Goal: Task Accomplishment & Management: Manage account settings

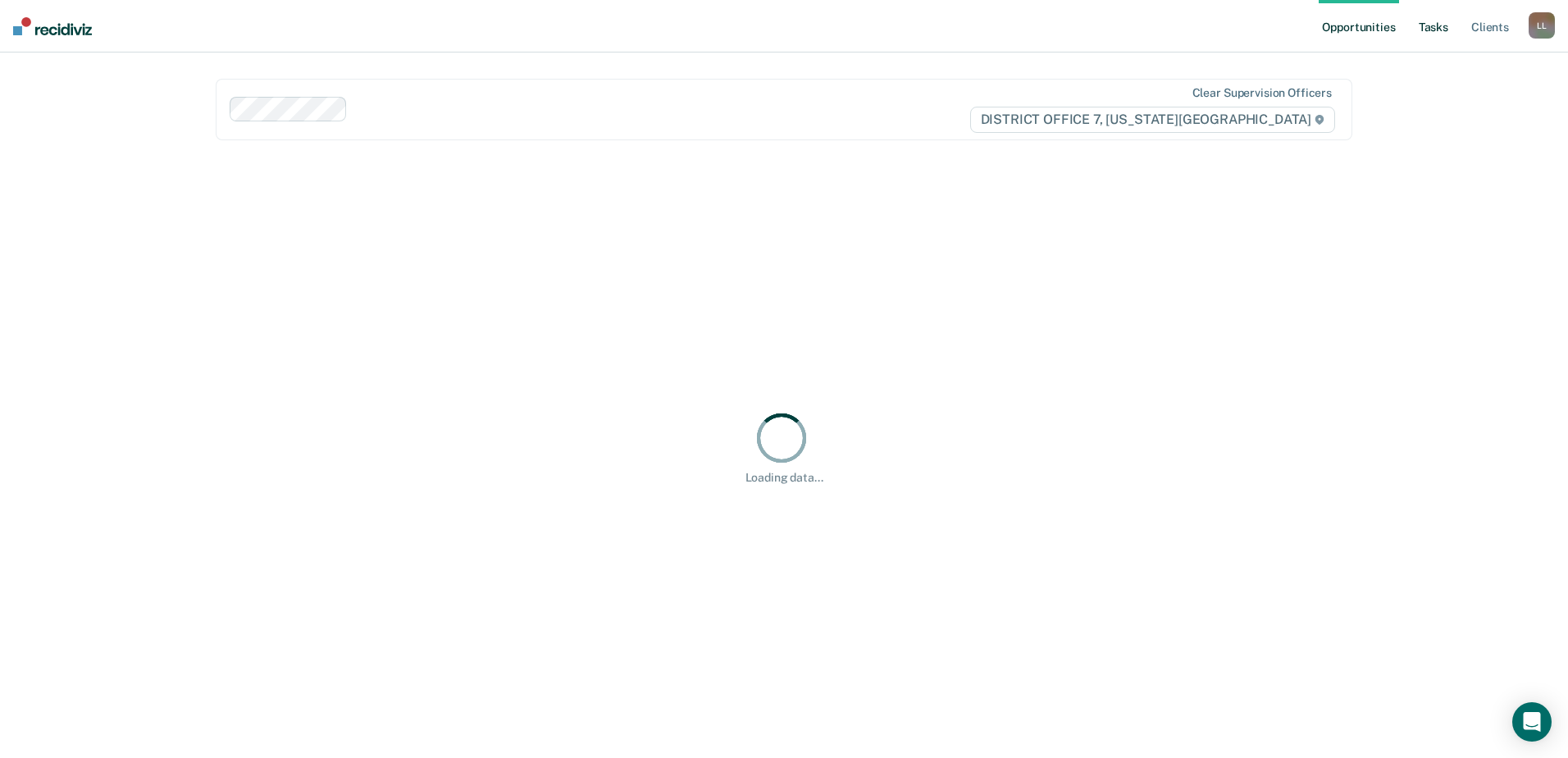
click at [1439, 34] on link "Tasks" at bounding box center [1432, 26] width 36 height 52
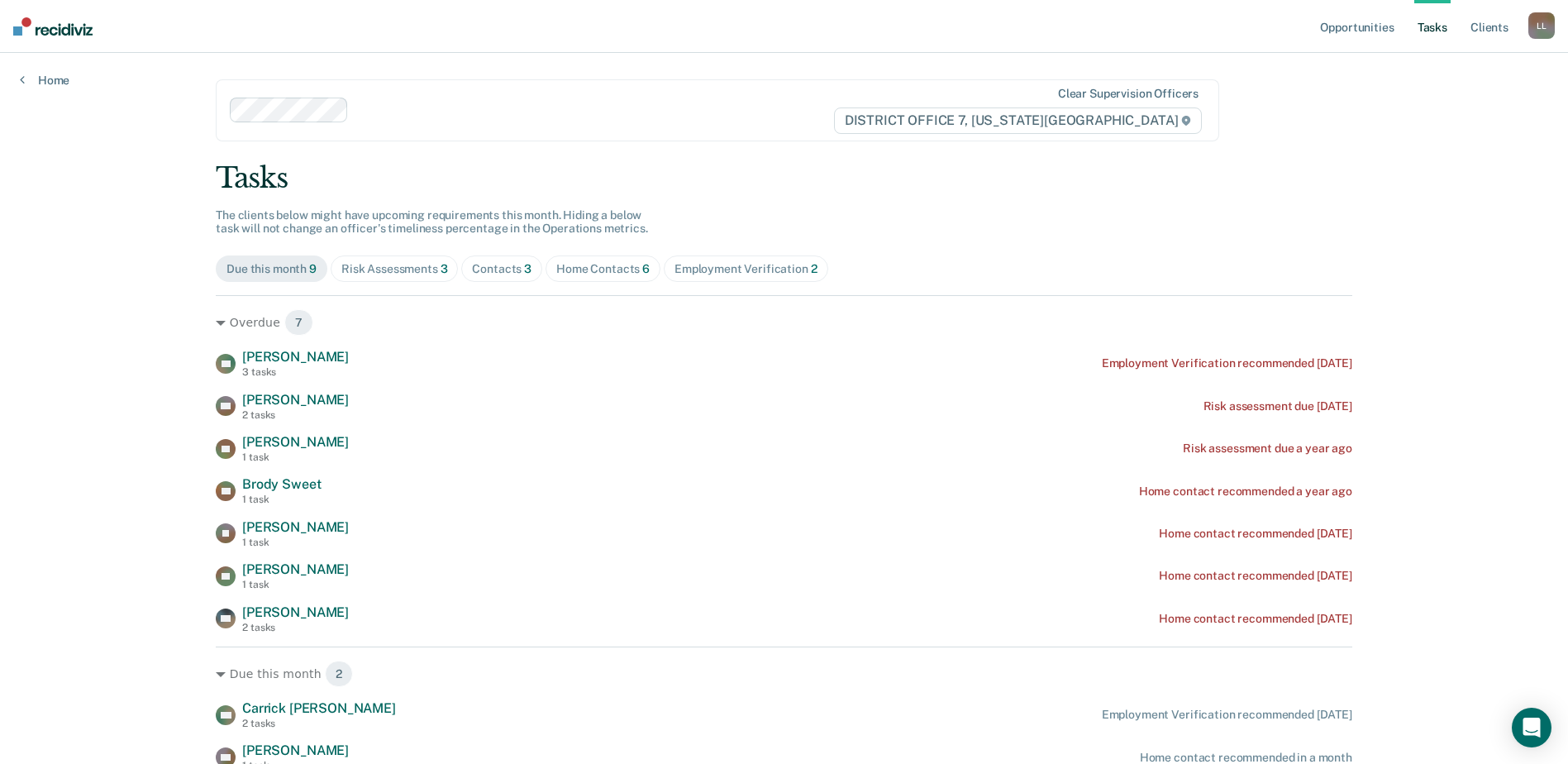
click at [718, 269] on div "Employment Verification 2" at bounding box center [745, 269] width 143 height 14
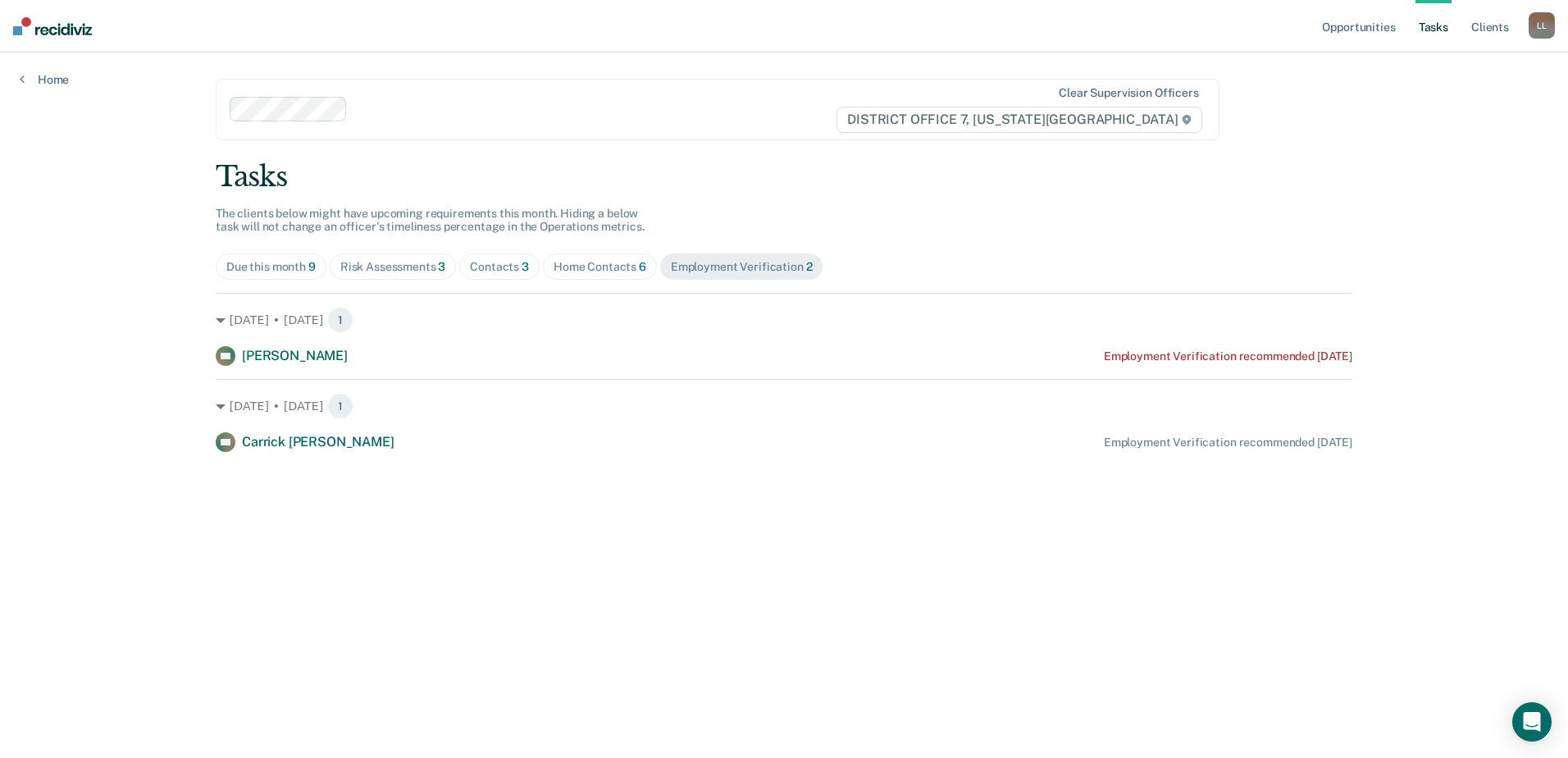
click at [290, 272] on div "Due this month 9" at bounding box center [271, 267] width 90 height 14
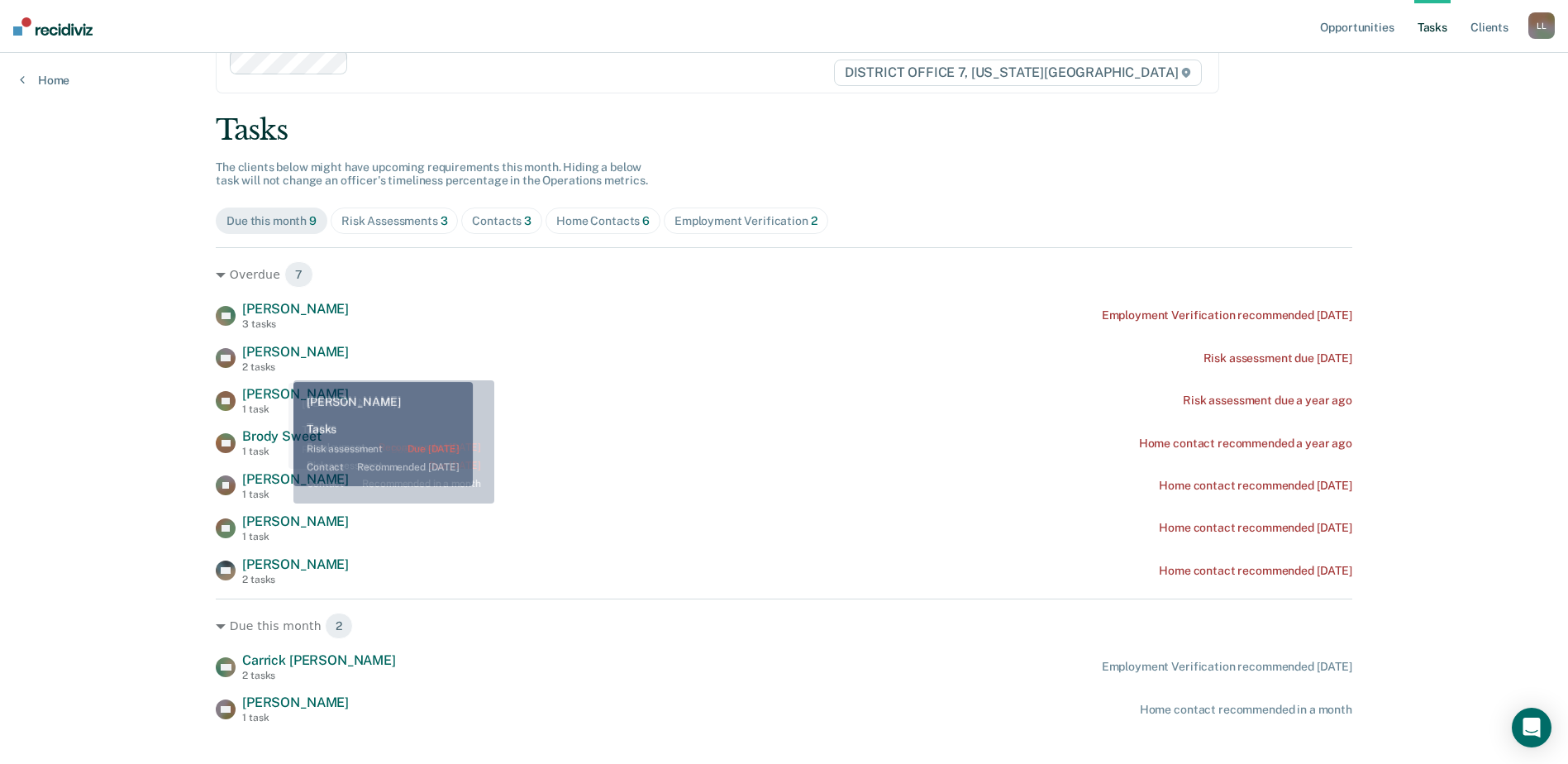
scroll to position [75, 0]
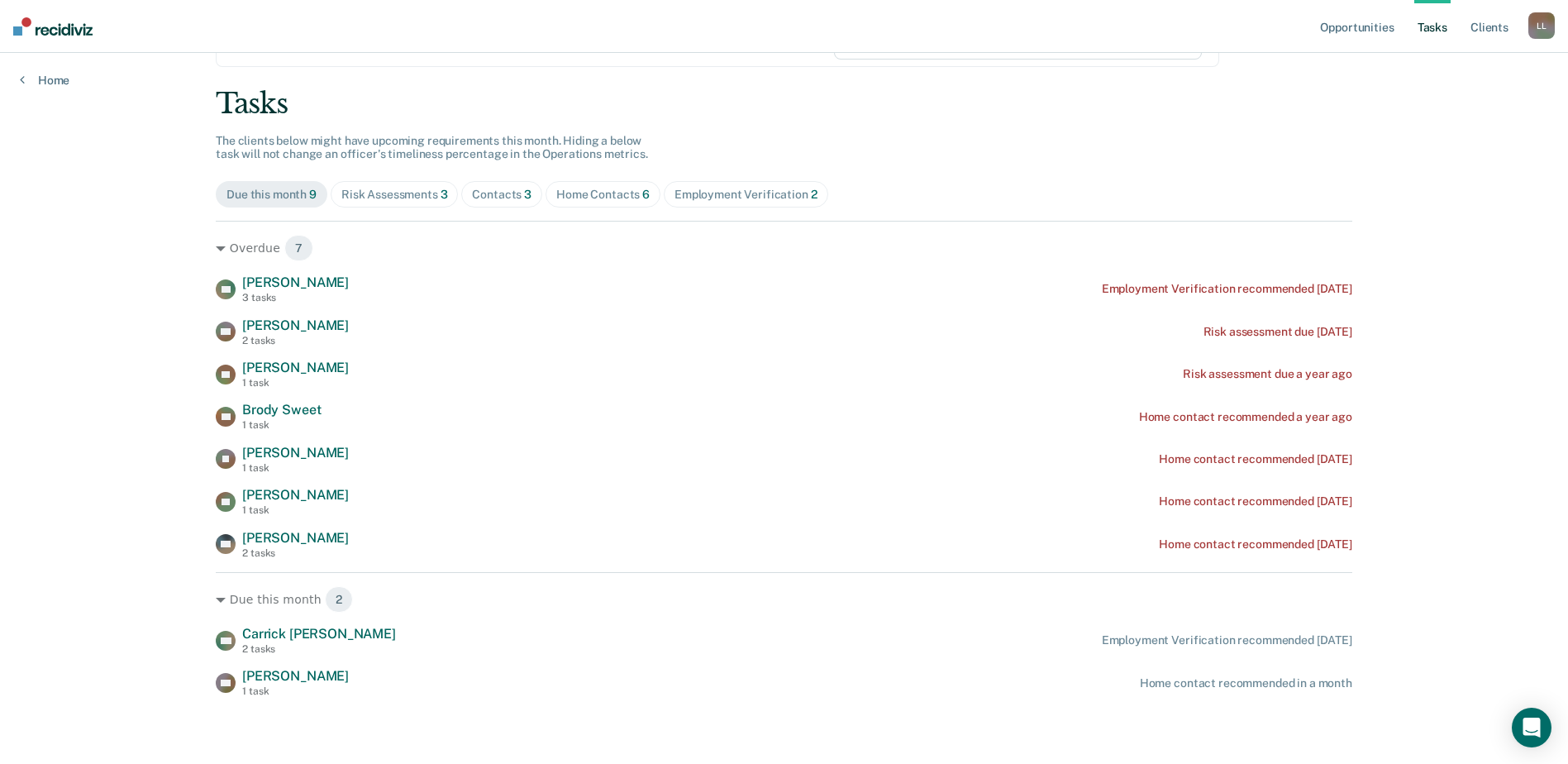
click at [410, 196] on div "Risk Assessments 3" at bounding box center [395, 195] width 107 height 14
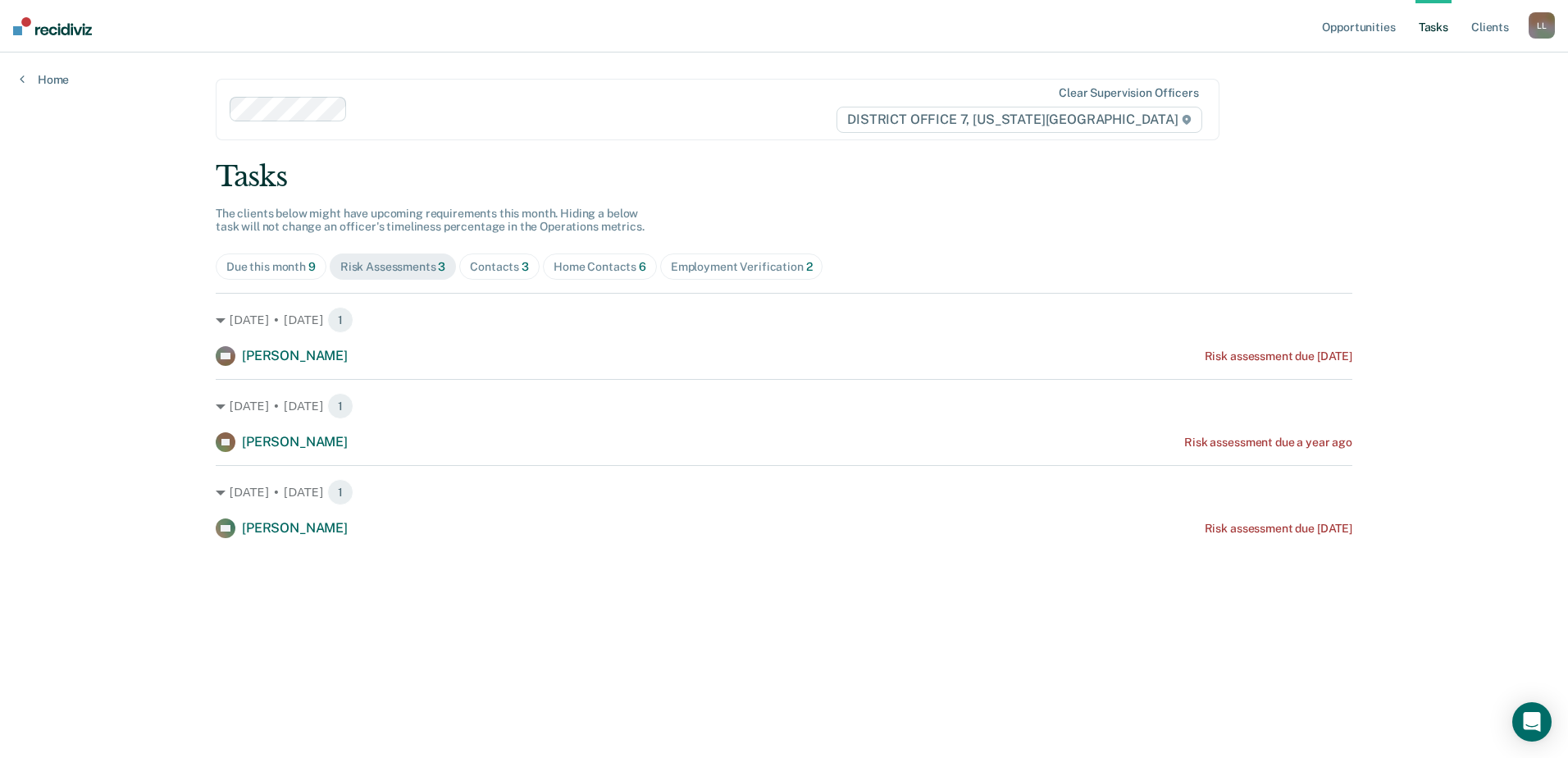
click at [740, 258] on span "Employment Verification 2" at bounding box center [742, 266] width 164 height 26
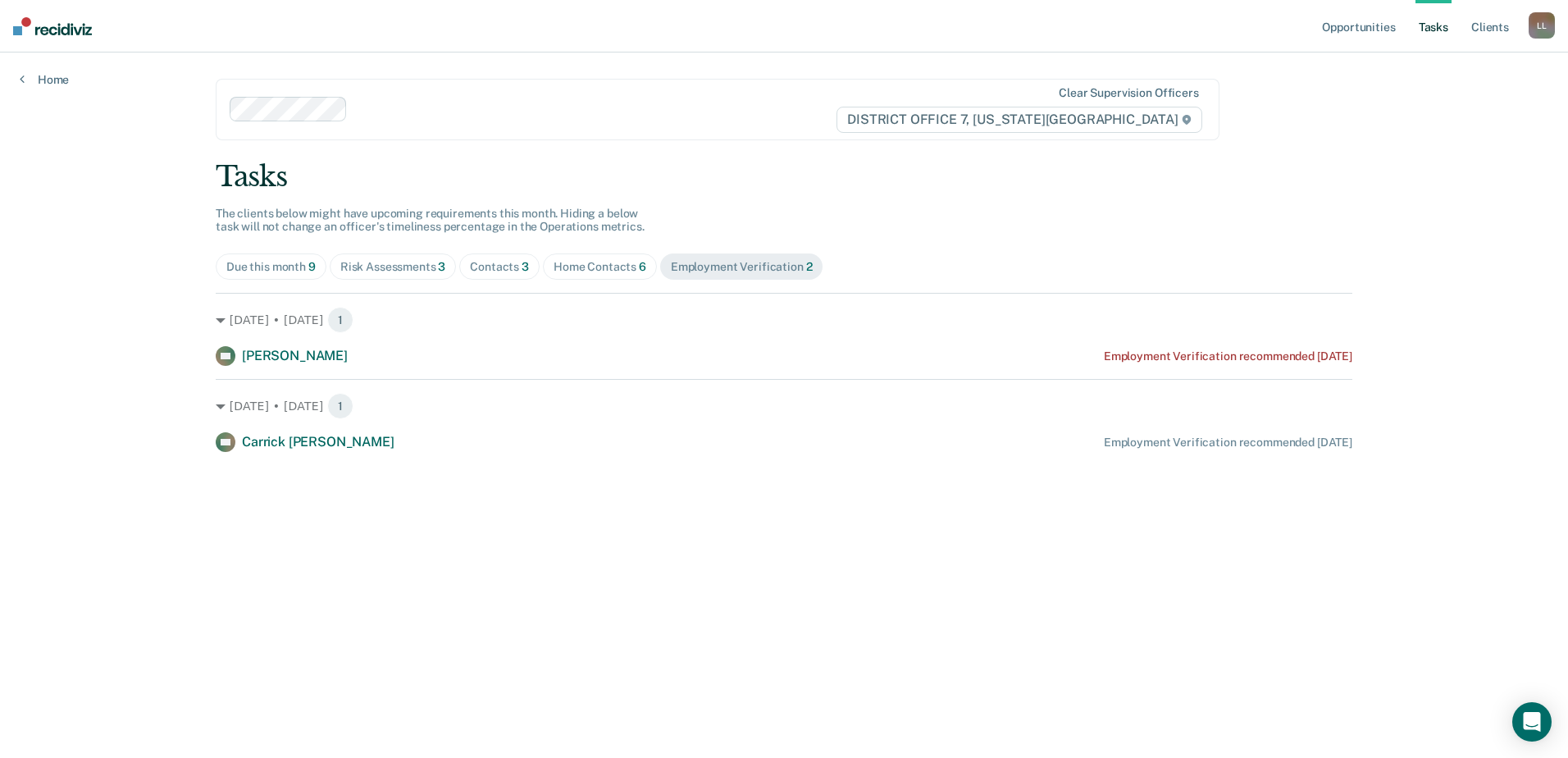
click at [615, 266] on div "Home Contacts 6" at bounding box center [600, 267] width 92 height 14
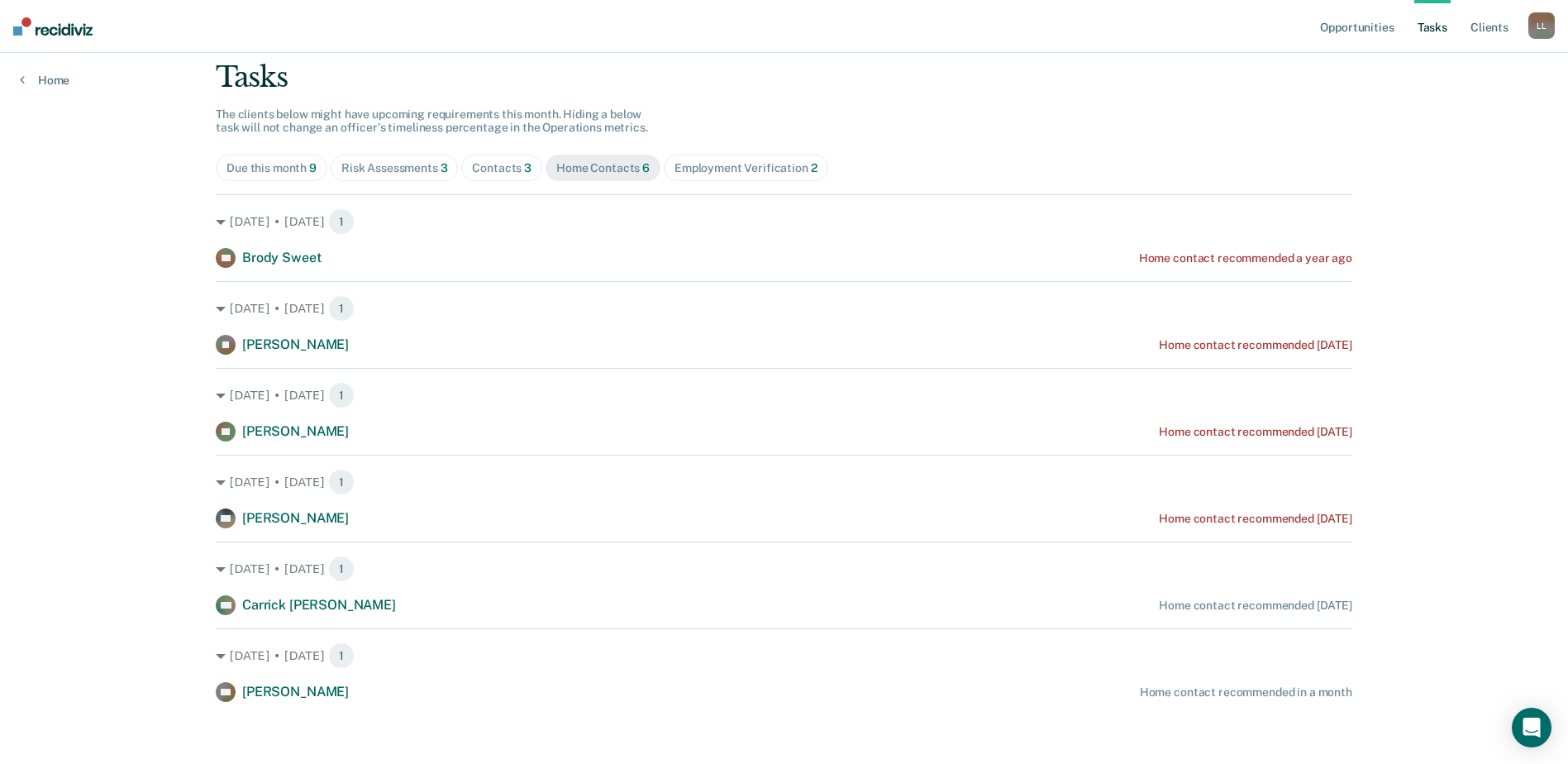
scroll to position [105, 0]
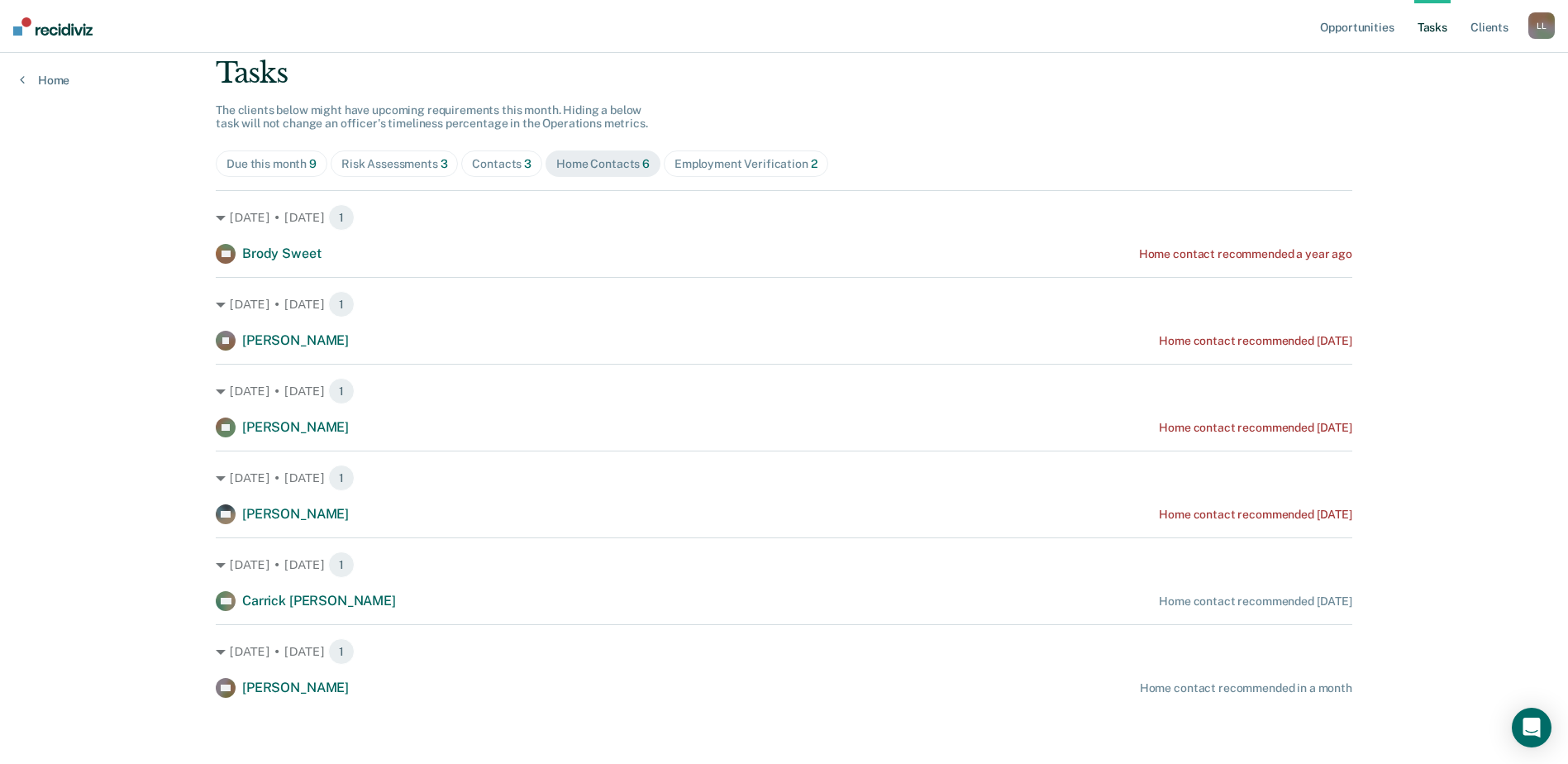
click at [506, 160] on div "Contacts 3" at bounding box center [502, 164] width 60 height 14
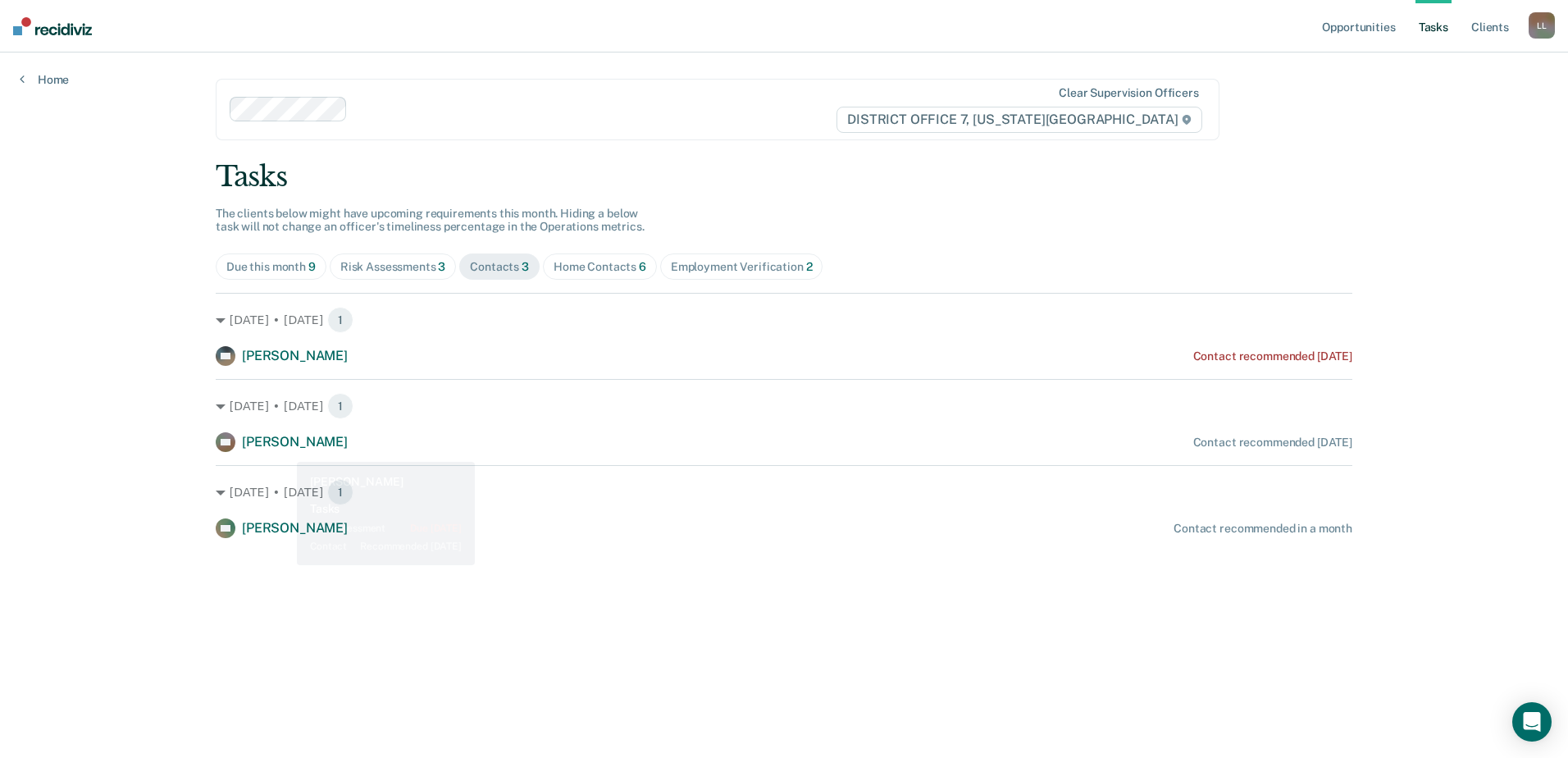
click at [285, 436] on span "[PERSON_NAME]" at bounding box center [295, 441] width 106 height 16
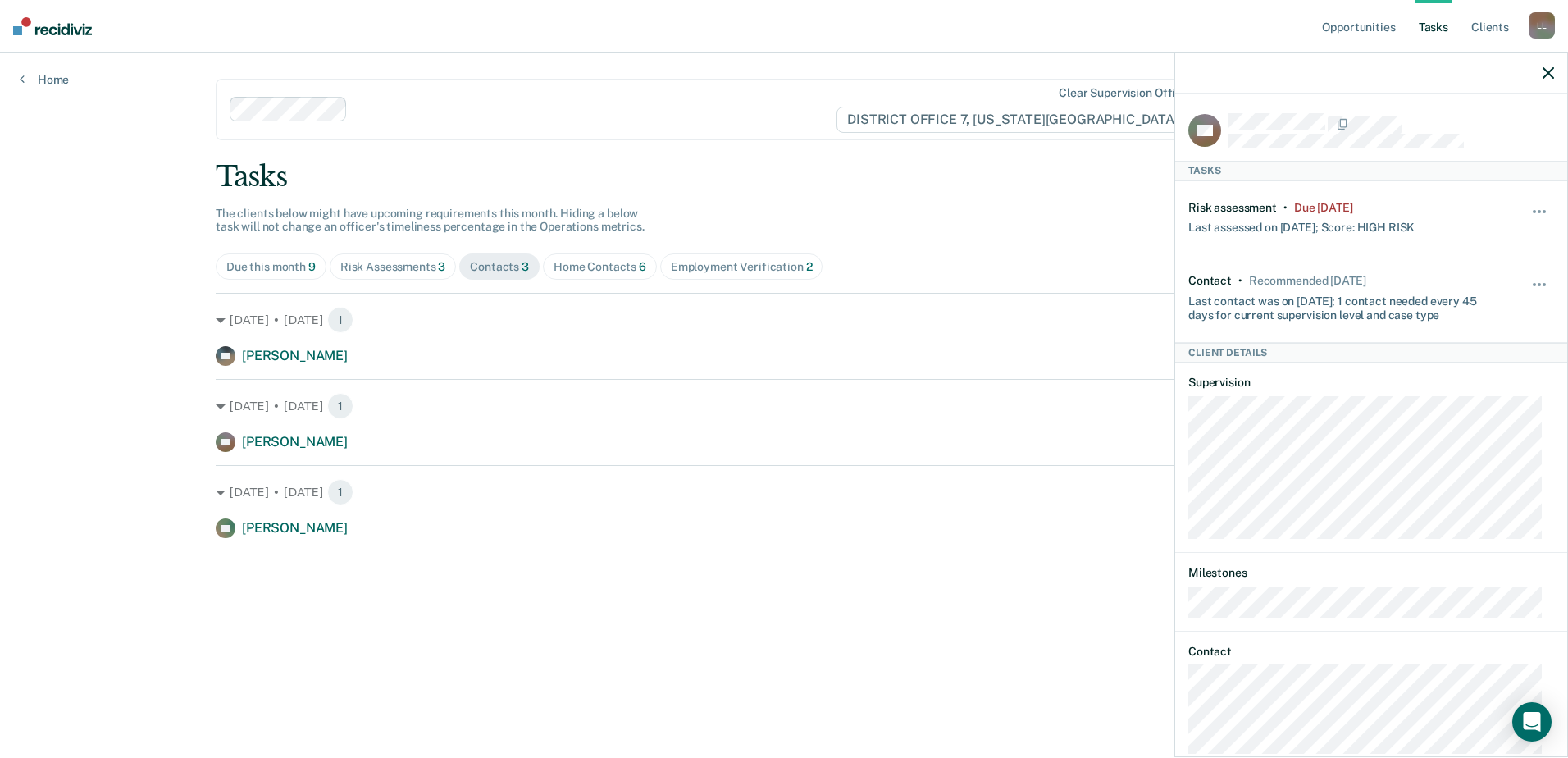
click at [1529, 198] on div "Risk assessment • Due [DATE] Last assessed on [DATE]; Score: HIGH RISK Hide fro…" at bounding box center [1370, 218] width 365 height 74
click at [1531, 211] on button "button" at bounding box center [1540, 219] width 28 height 26
click at [1496, 345] on button "90 days" at bounding box center [1495, 342] width 118 height 26
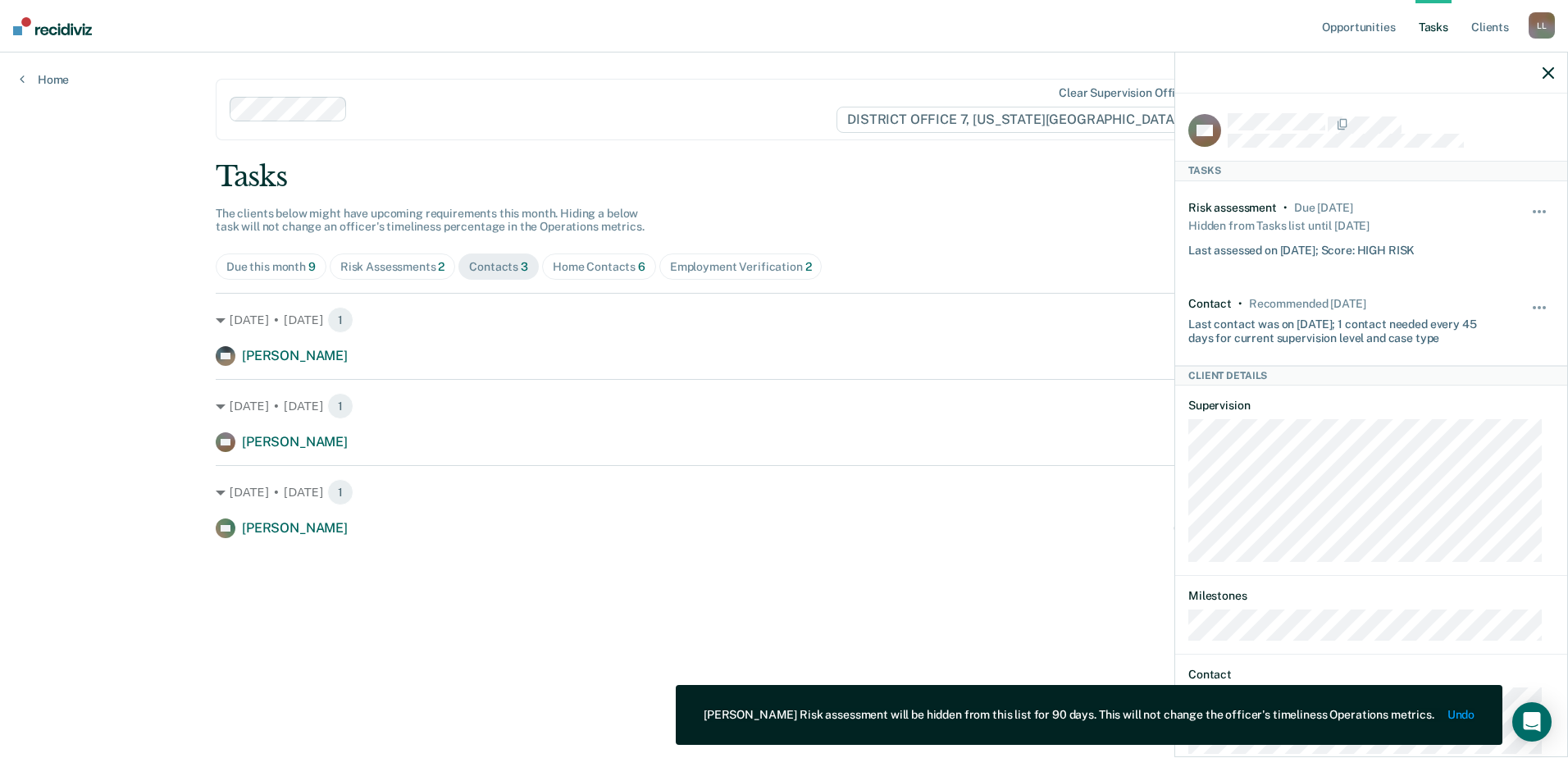
click at [941, 609] on main "Clear supervision officers DISTRICT OFFICE 7, [US_STATE] FALLS Tasks The client…" at bounding box center [783, 385] width 1176 height 666
click at [1544, 73] on icon "button" at bounding box center [1547, 72] width 11 height 11
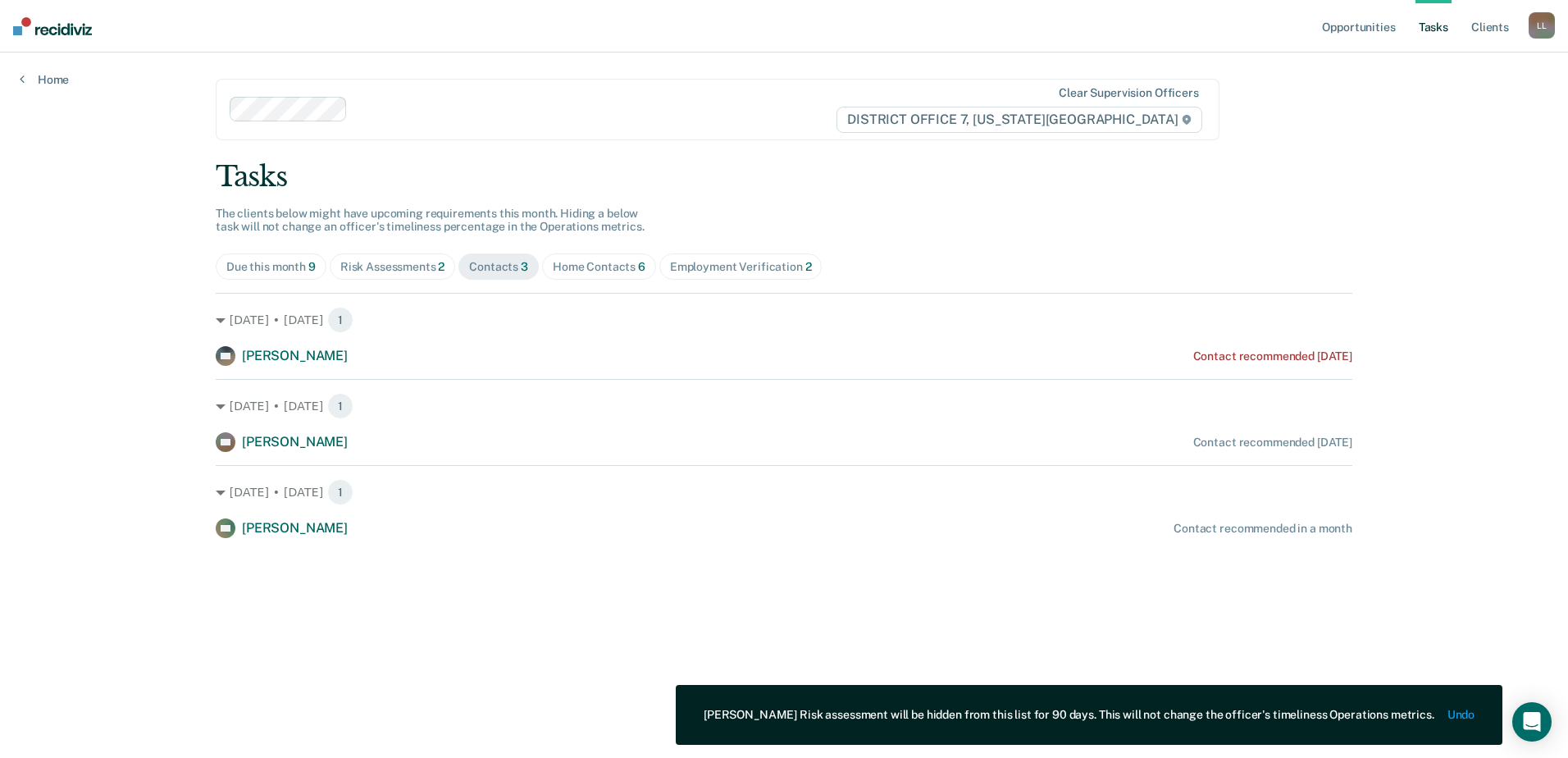
click at [425, 262] on div "Risk Assessments 2" at bounding box center [392, 267] width 105 height 14
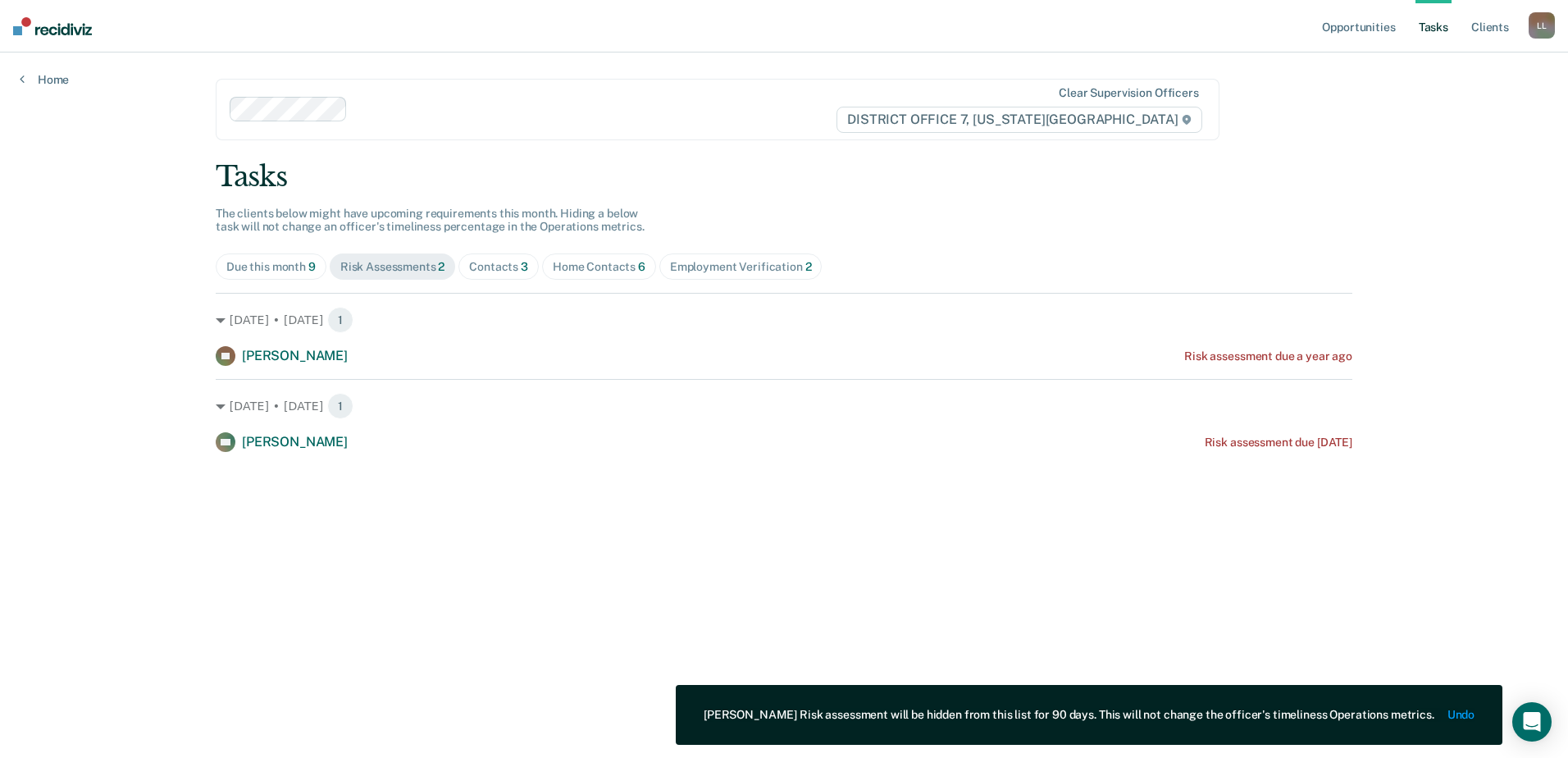
click at [288, 260] on div "Due this month 9" at bounding box center [271, 267] width 90 height 14
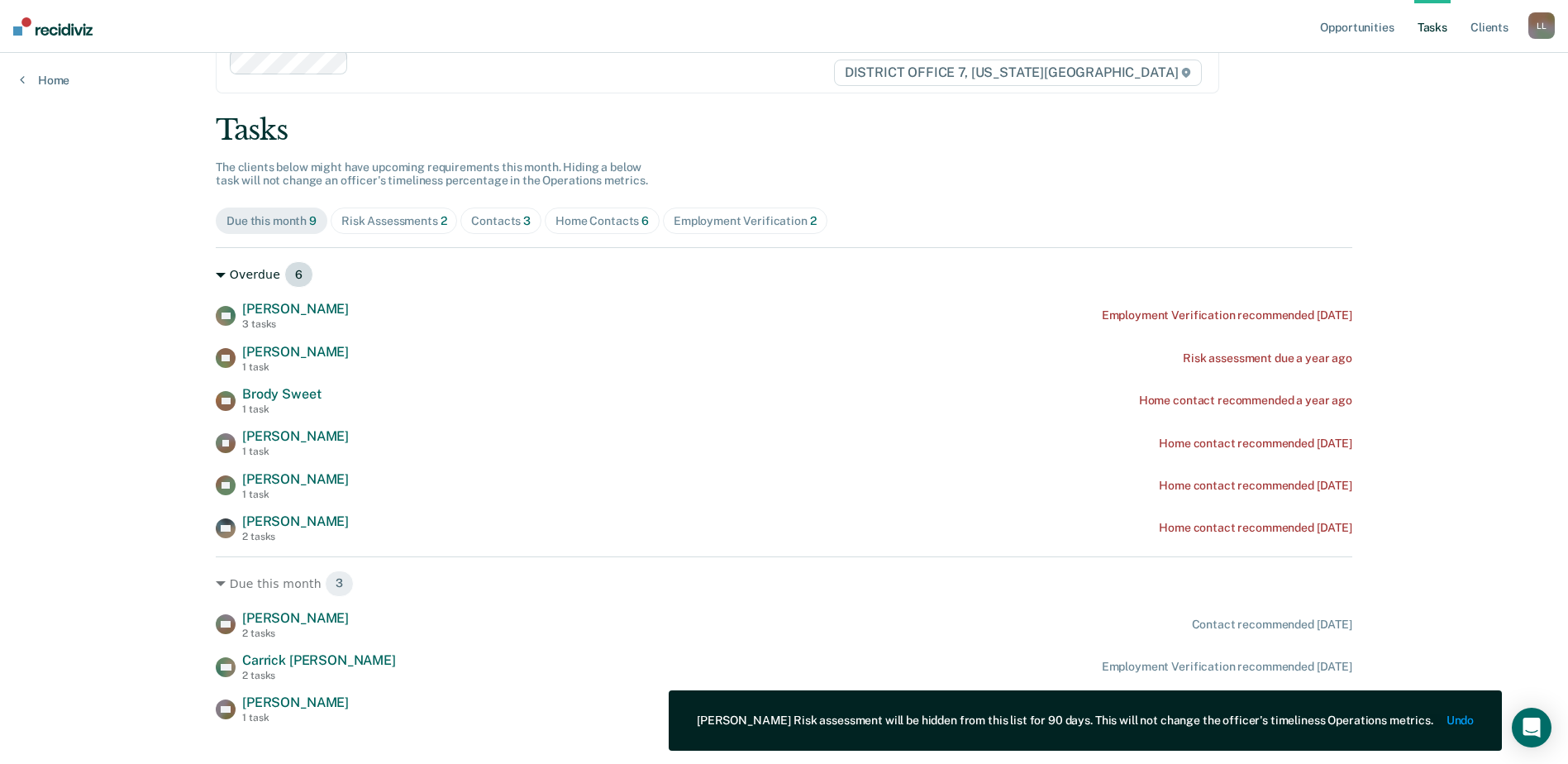
scroll to position [75, 0]
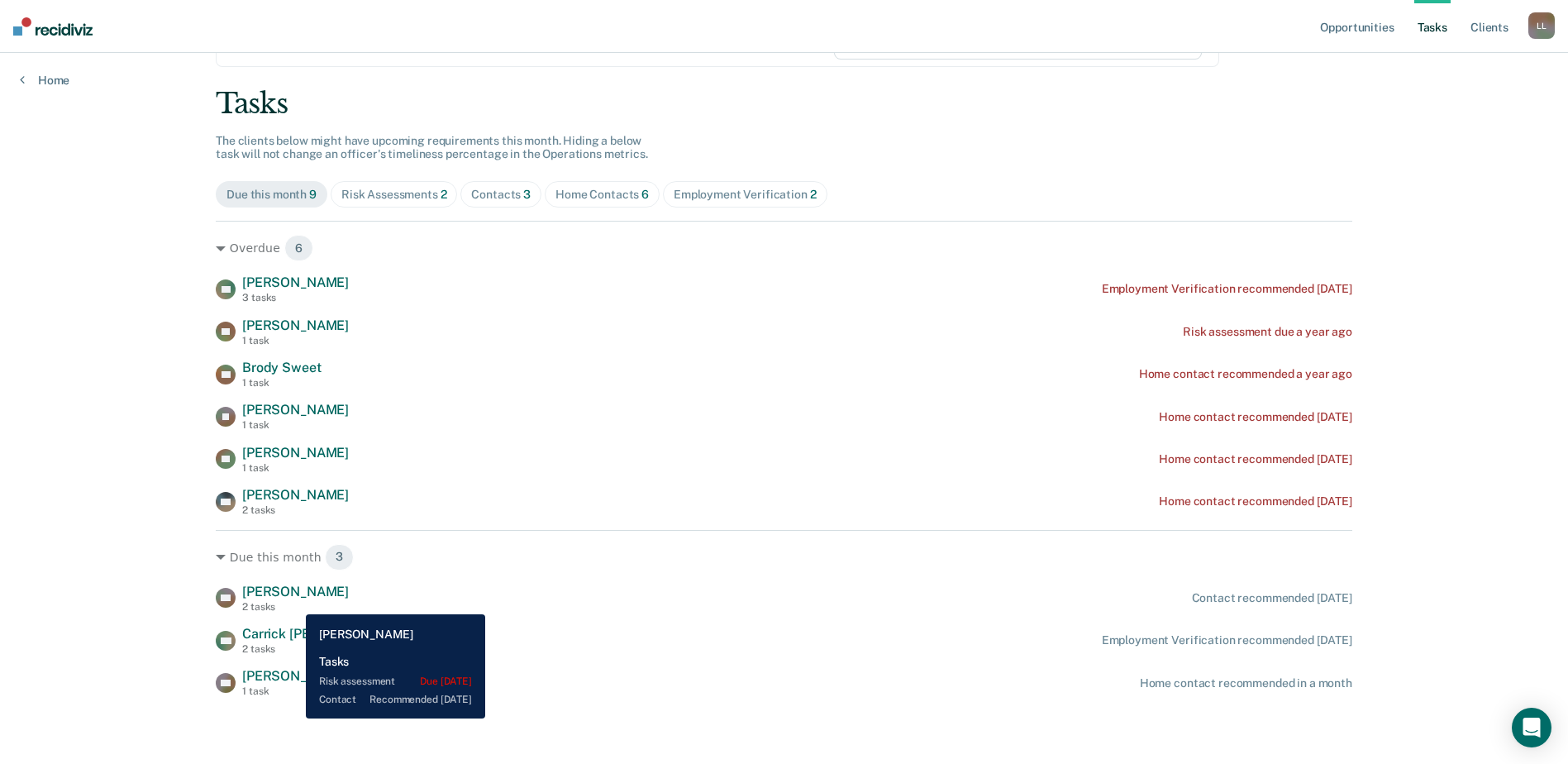
click at [294, 602] on div "2 tasks" at bounding box center [296, 606] width 107 height 11
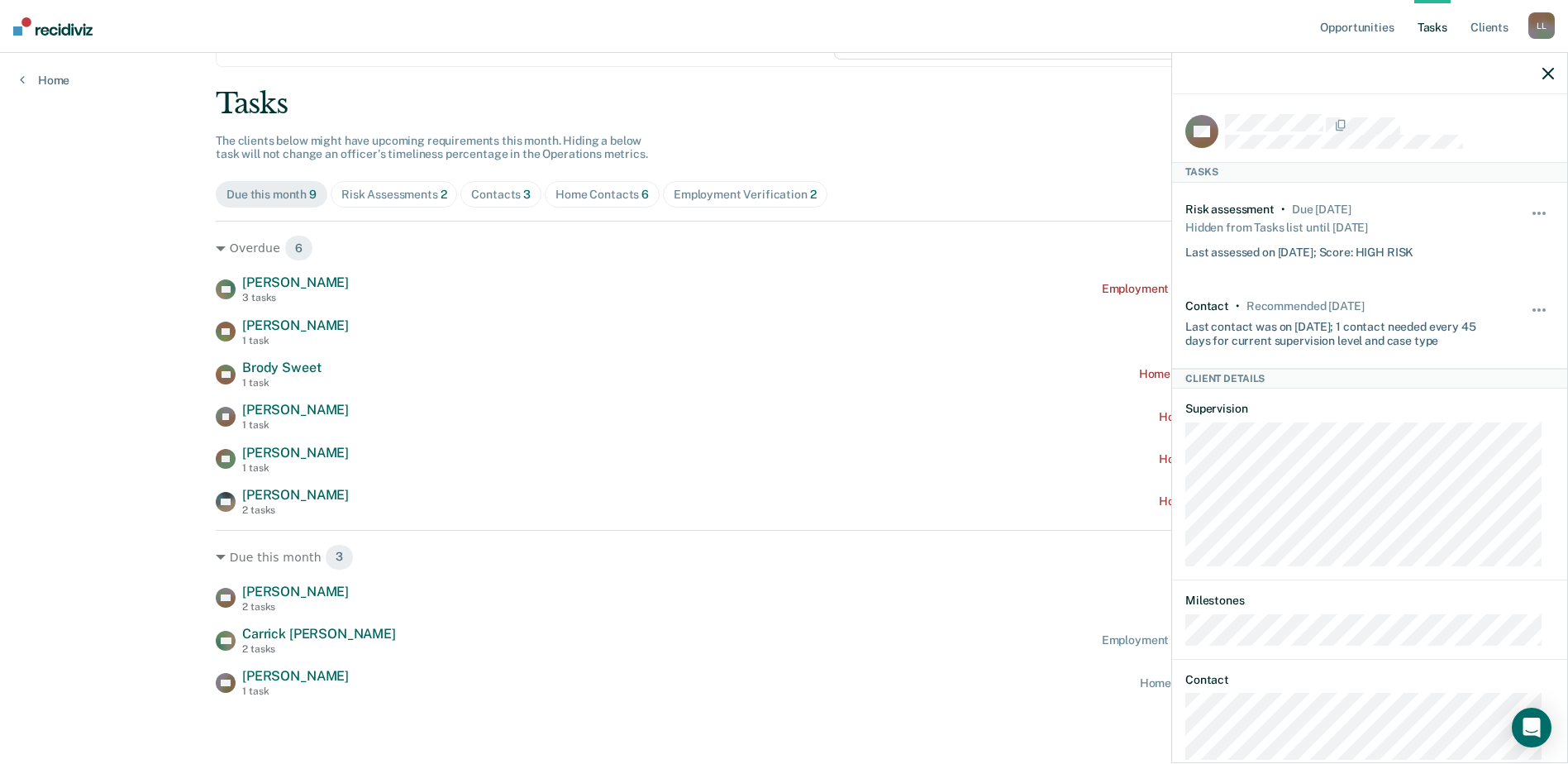
click at [1540, 203] on div "Unhide" at bounding box center [1539, 232] width 28 height 58
click at [1528, 214] on button "button" at bounding box center [1539, 221] width 28 height 26
click at [1051, 660] on div "HH [PERSON_NAME] 2 tasks Contact recommended [DATE] [PERSON_NAME] 2 tasks Emplo…" at bounding box center [784, 640] width 1137 height 114
click at [1547, 75] on icon "button" at bounding box center [1547, 73] width 11 height 11
